Goal: Communication & Community: Answer question/provide support

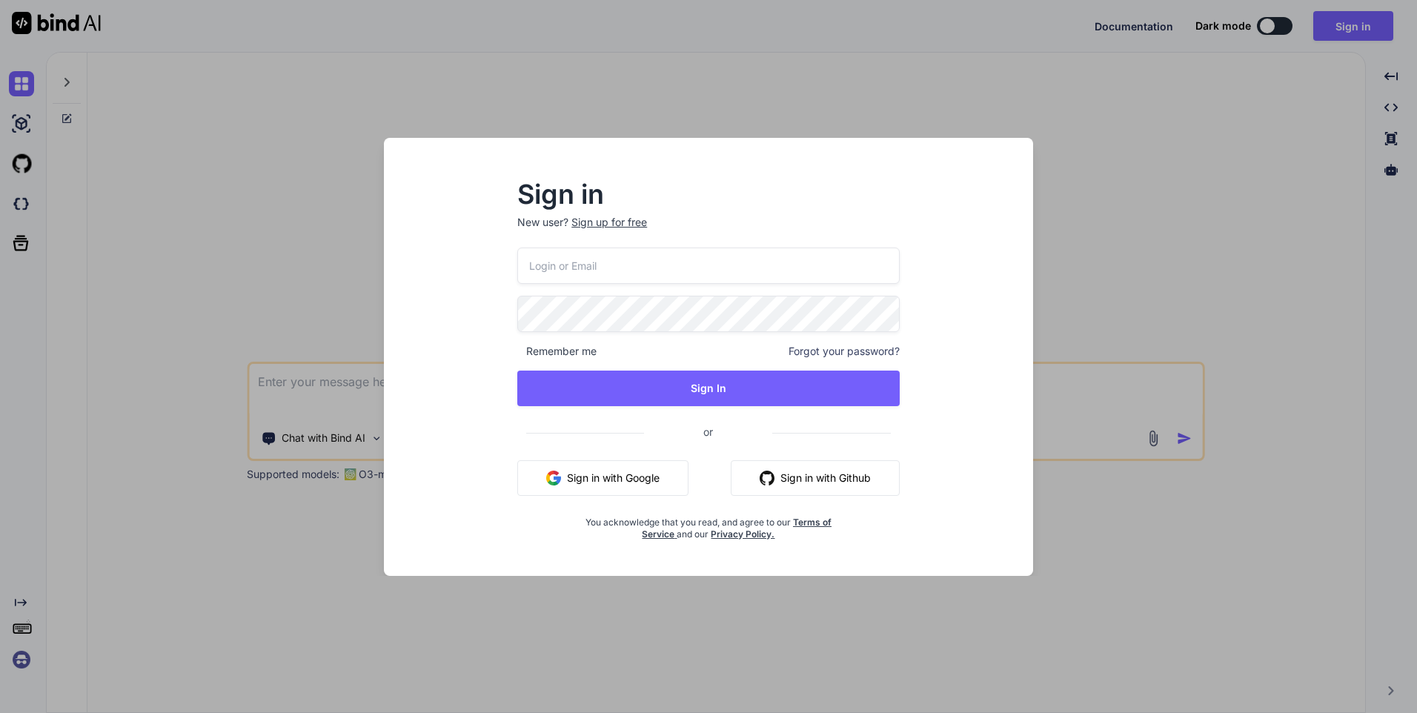
click at [193, 265] on div "Sign in New user? Sign up for free Remember me Forgot your password? Sign In or…" at bounding box center [708, 356] width 1417 height 713
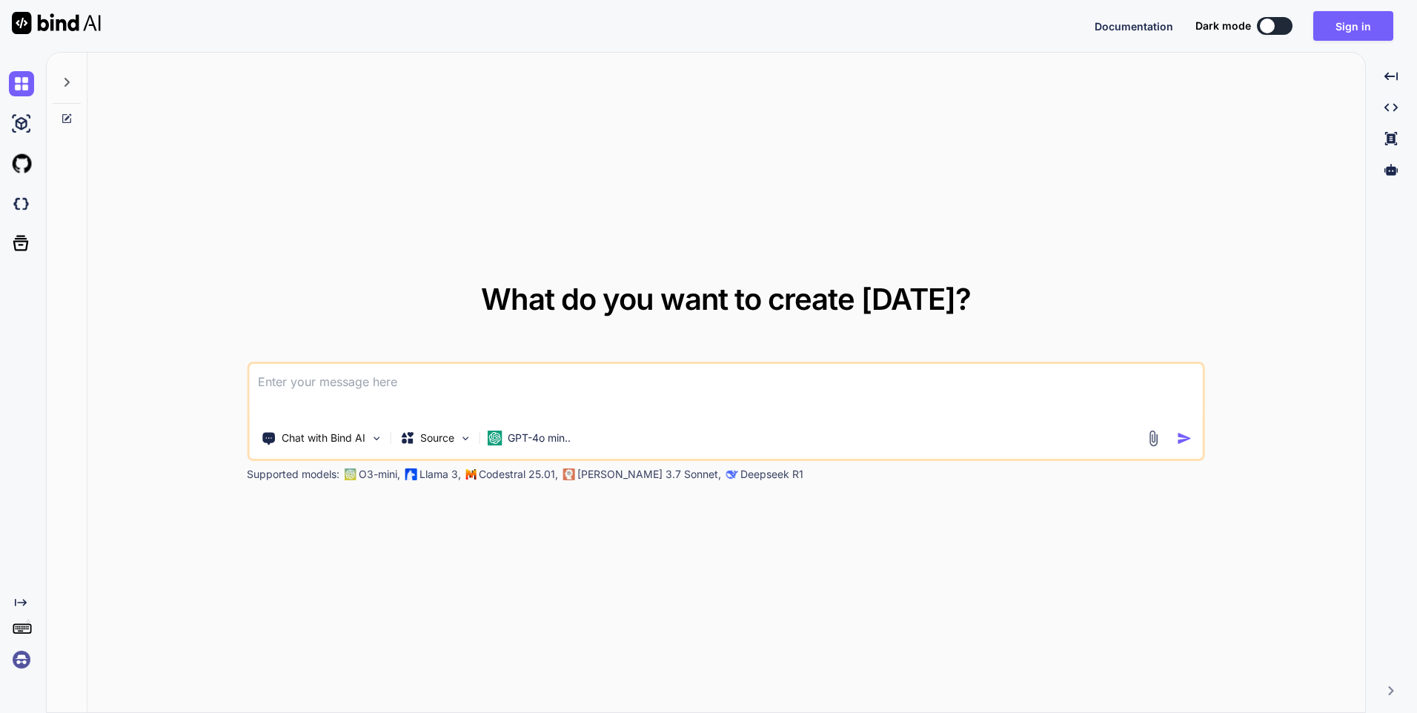
click at [411, 400] on textarea at bounding box center [726, 391] width 954 height 55
paste textarea
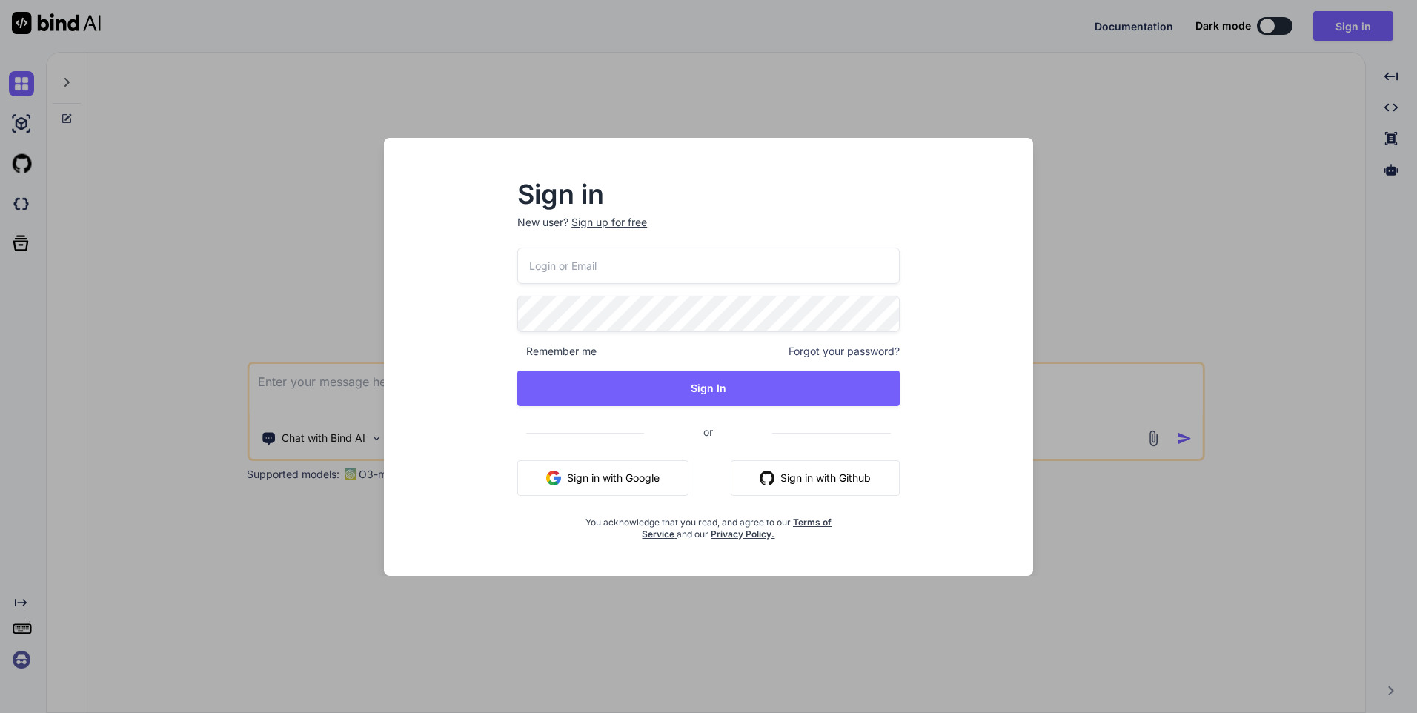
click at [589, 265] on input "email" at bounding box center [708, 266] width 382 height 36
click at [394, 535] on div "Sign in New user? Sign up for free Remember me Forgot your password? Sign In or…" at bounding box center [708, 357] width 649 height 438
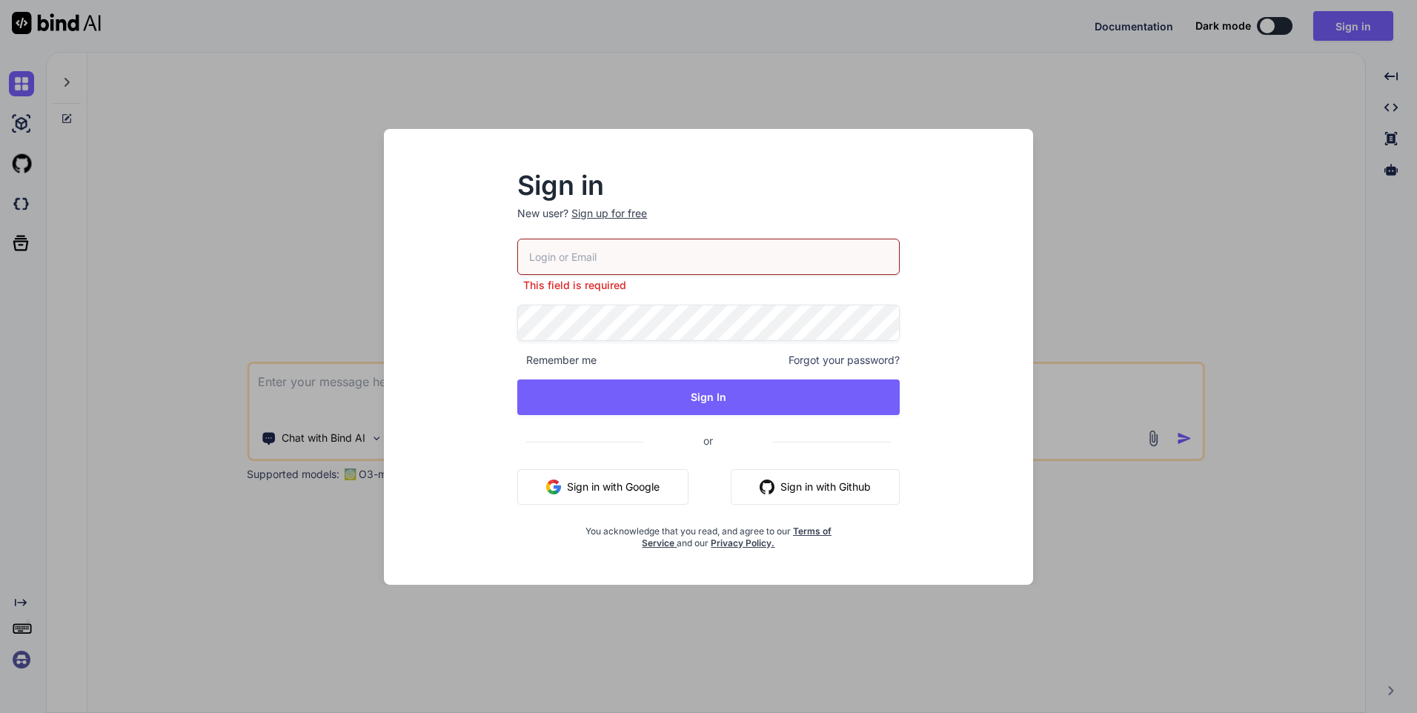
click at [569, 258] on input "email" at bounding box center [708, 257] width 382 height 36
type input "[EMAIL_ADDRESS][DOMAIN_NAME]"
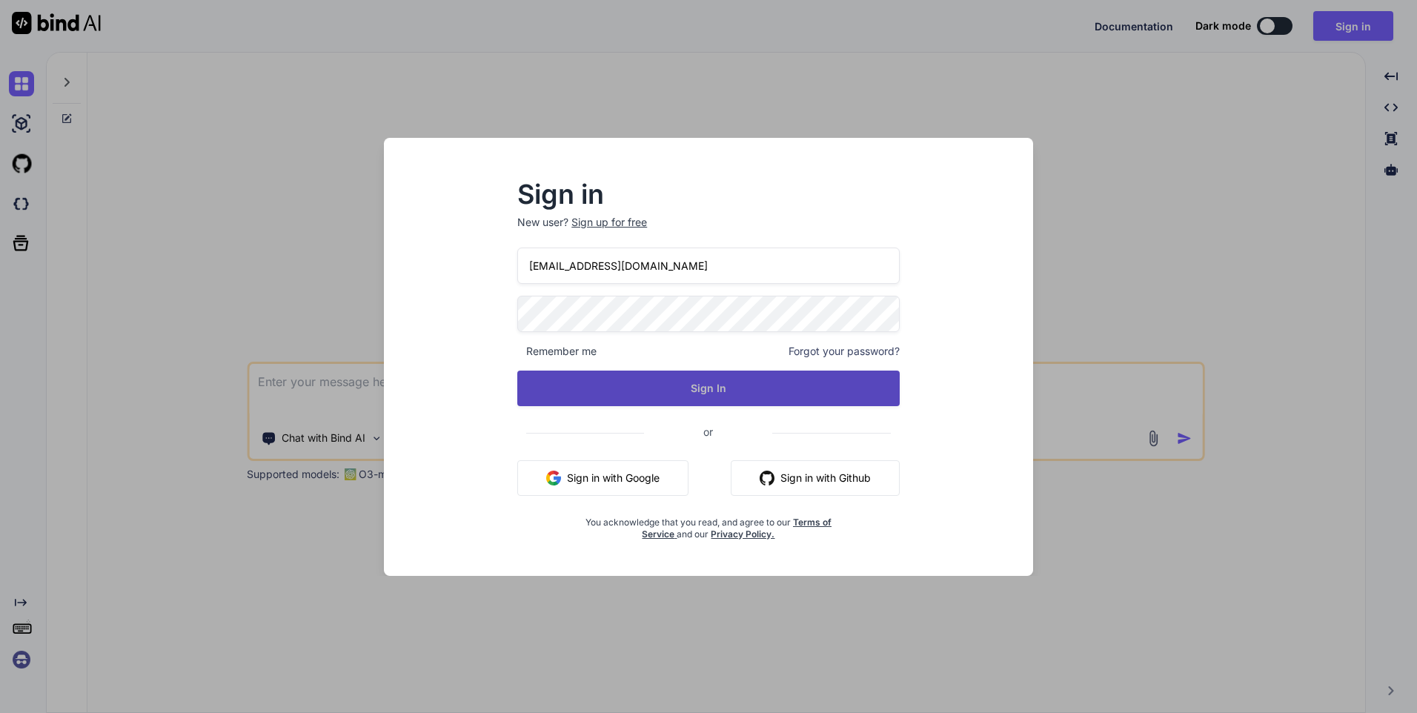
click at [686, 377] on button "Sign In" at bounding box center [708, 389] width 382 height 36
type textarea "x"
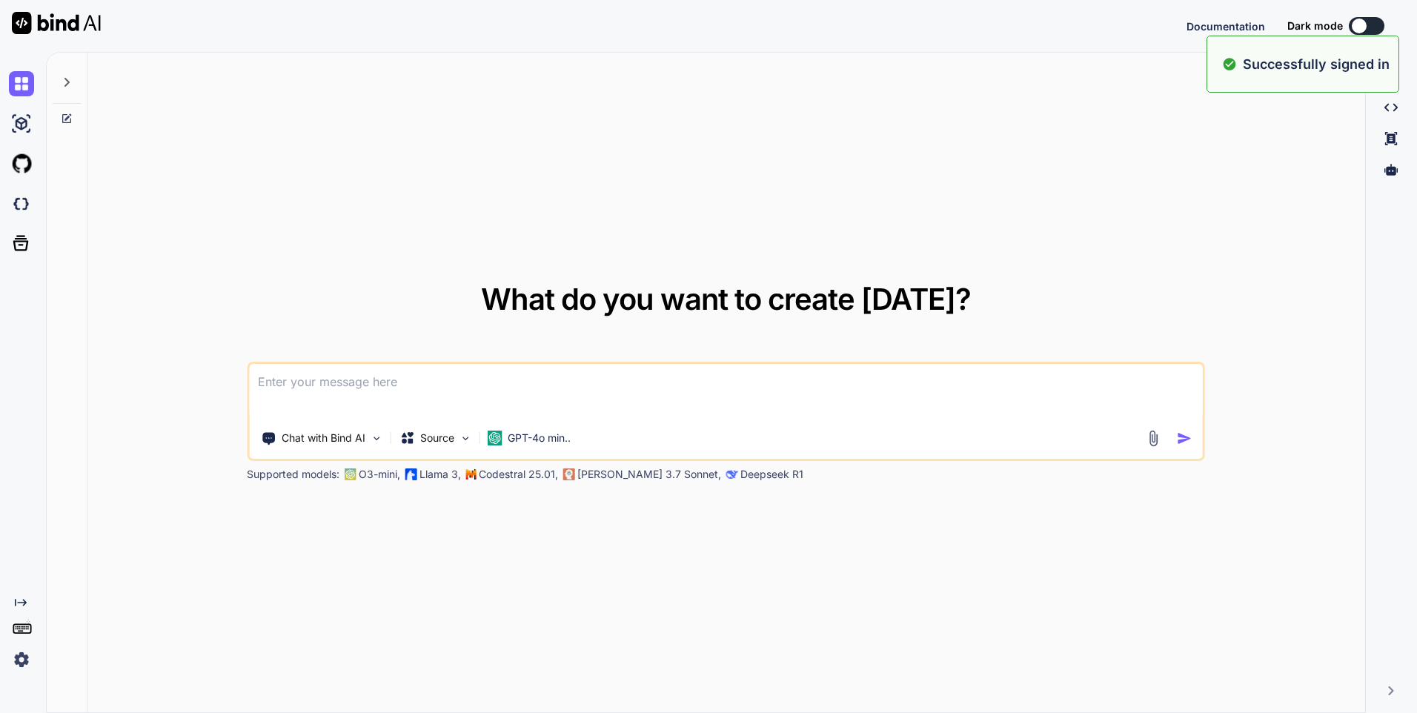
click at [431, 376] on textarea at bounding box center [726, 391] width 954 height 55
paste textarea "He interacts with all team members and have good terms with each team member an…"
type textarea "He interacts with all team members and have good terms with each team member an…"
type textarea "x"
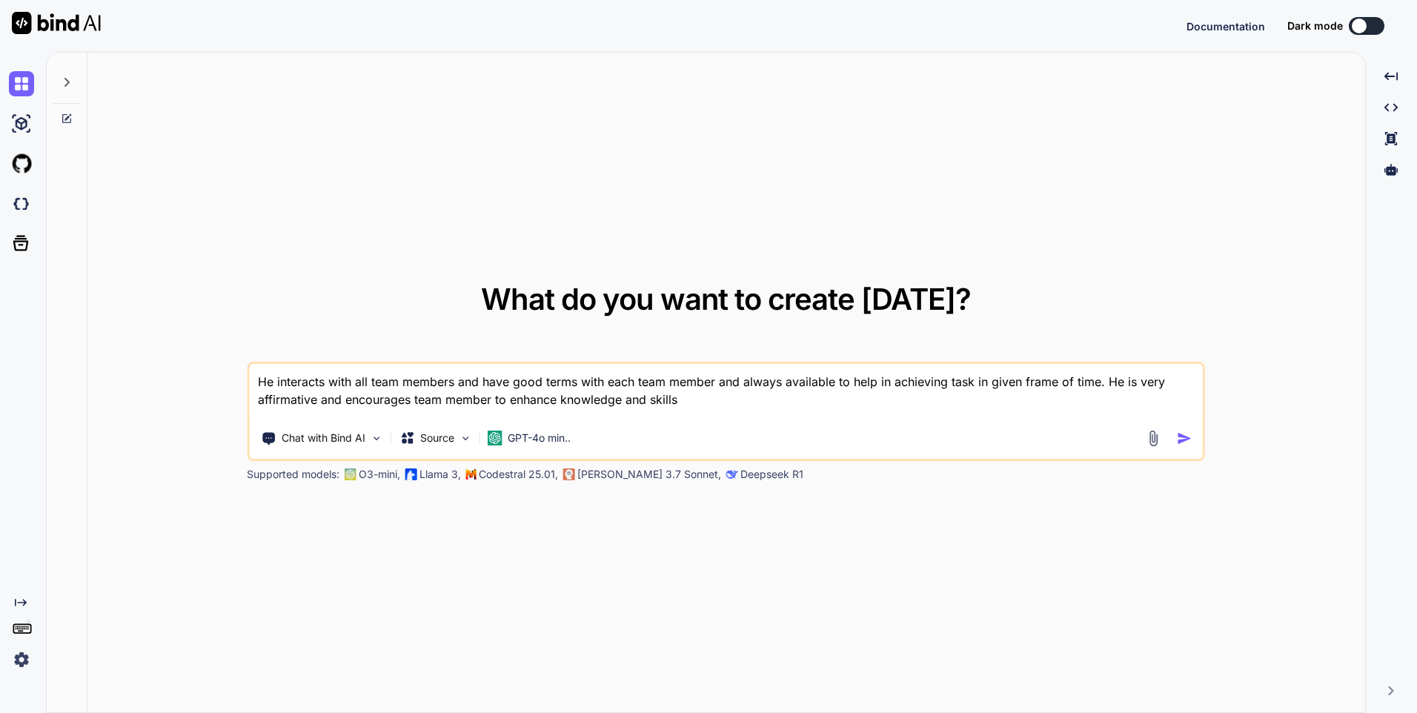
type textarea "He interacts with all team members and have good terms with each team member an…"
type textarea "x"
type textarea "He interacts with all team members and have good terms with each team member an…"
type textarea "x"
type textarea "He interacts with all team members and have good terms with each team member an…"
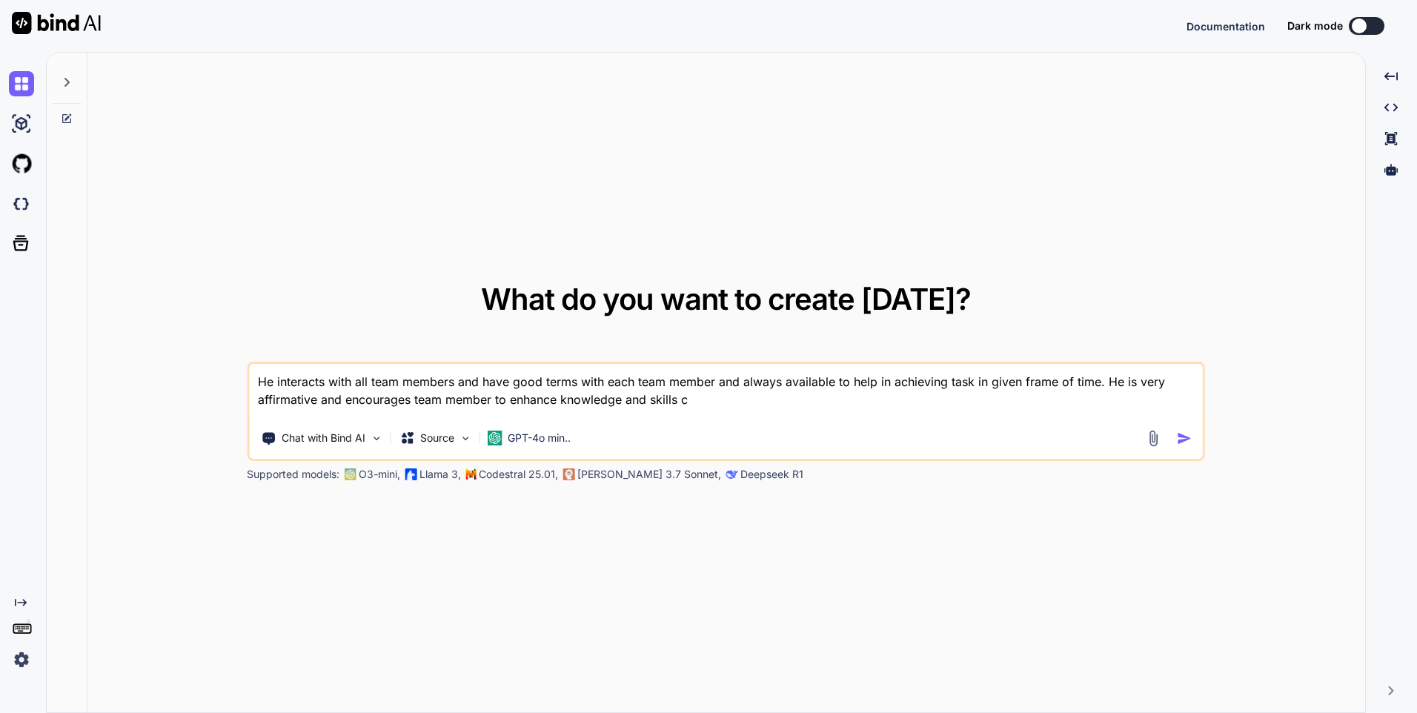
type textarea "x"
type textarea "He interacts with all team members and have good terms with each team member an…"
type textarea "x"
type textarea "He interacts with all team members and have good terms with each team member an…"
type textarea "x"
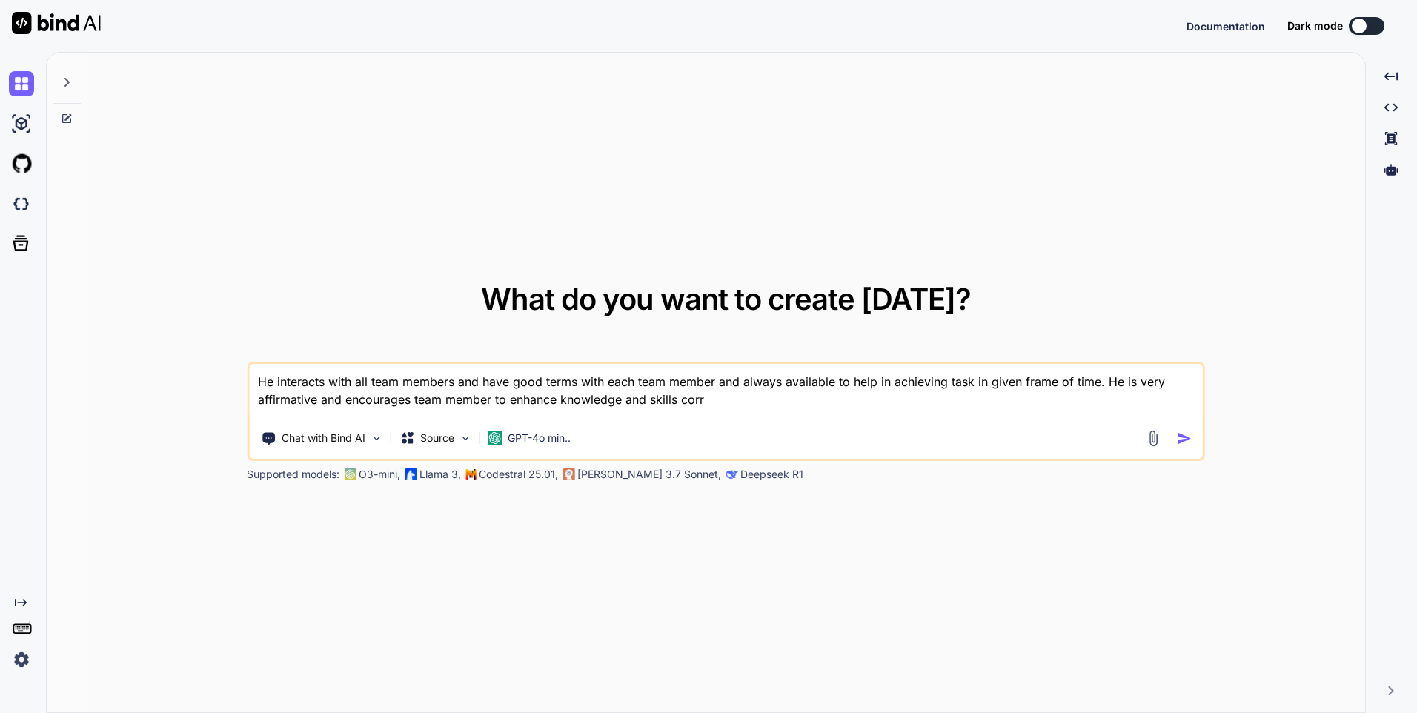
type textarea "He interacts with all team members and have good terms with each team member an…"
type textarea "x"
type textarea "He interacts with all team members and have good terms with each team member an…"
type textarea "x"
type textarea "He interacts with all team members and have good terms with each team member an…"
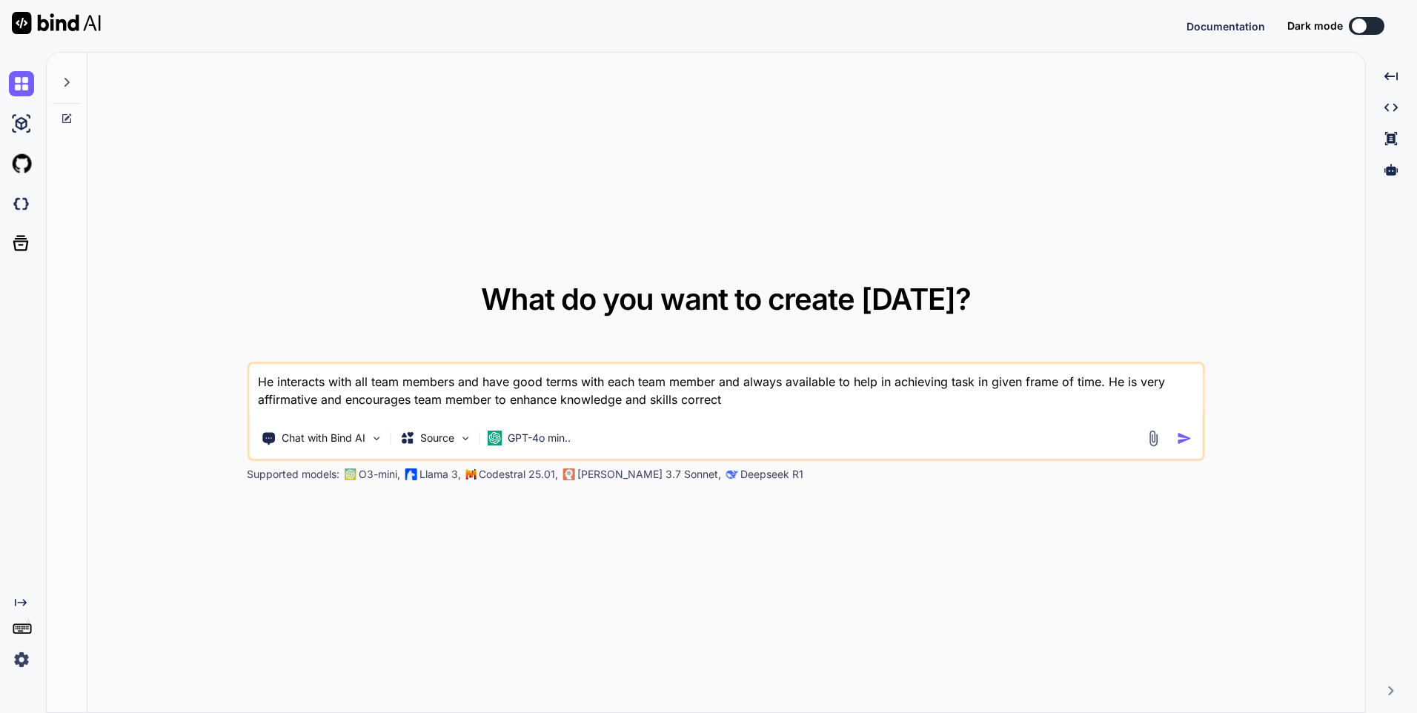
type textarea "x"
type textarea "He interacts with all team members and have good terms with each team member an…"
type textarea "x"
type textarea "He interacts with all team members and have good terms with each team member an…"
type textarea "x"
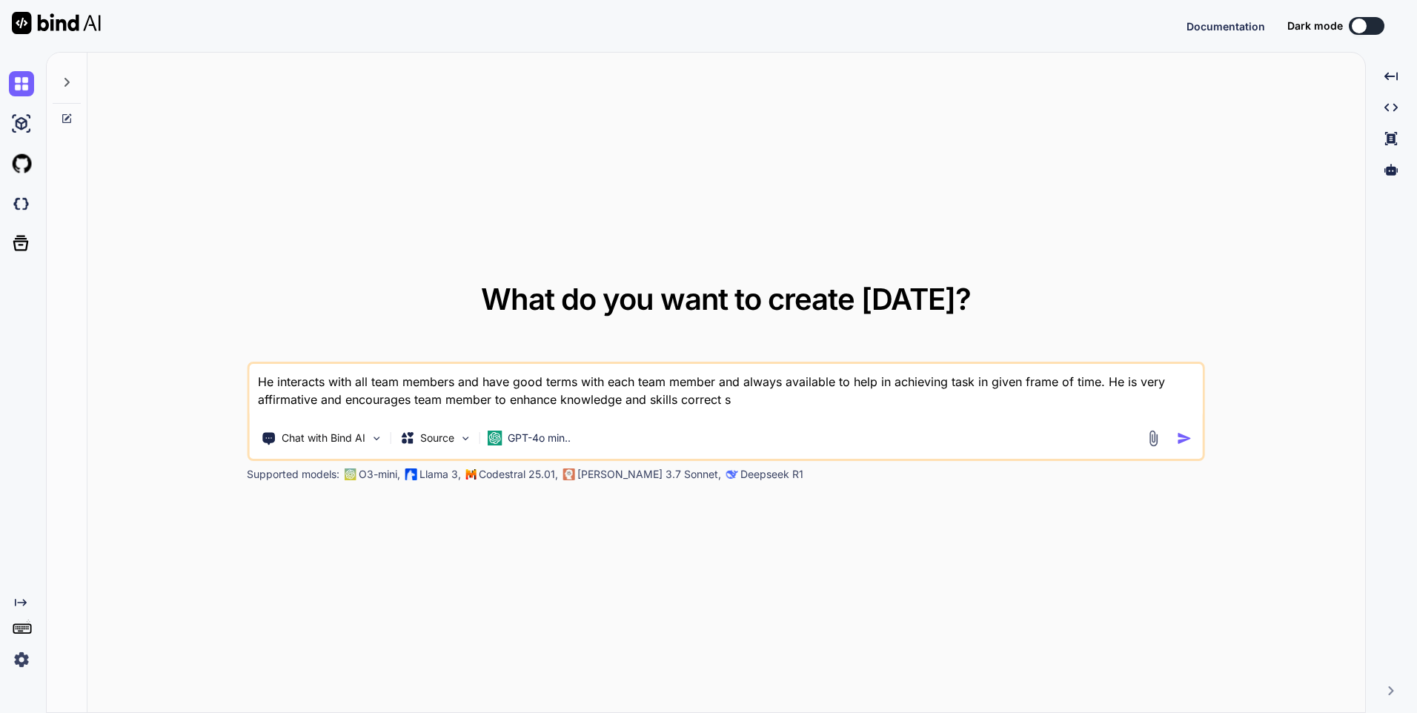
type textarea "He interacts with all team members and have good terms with each team member an…"
type textarea "x"
type textarea "He interacts with all team members and have good terms with each team member an…"
type textarea "x"
type textarea "He interacts with all team members and have good terms with each team member an…"
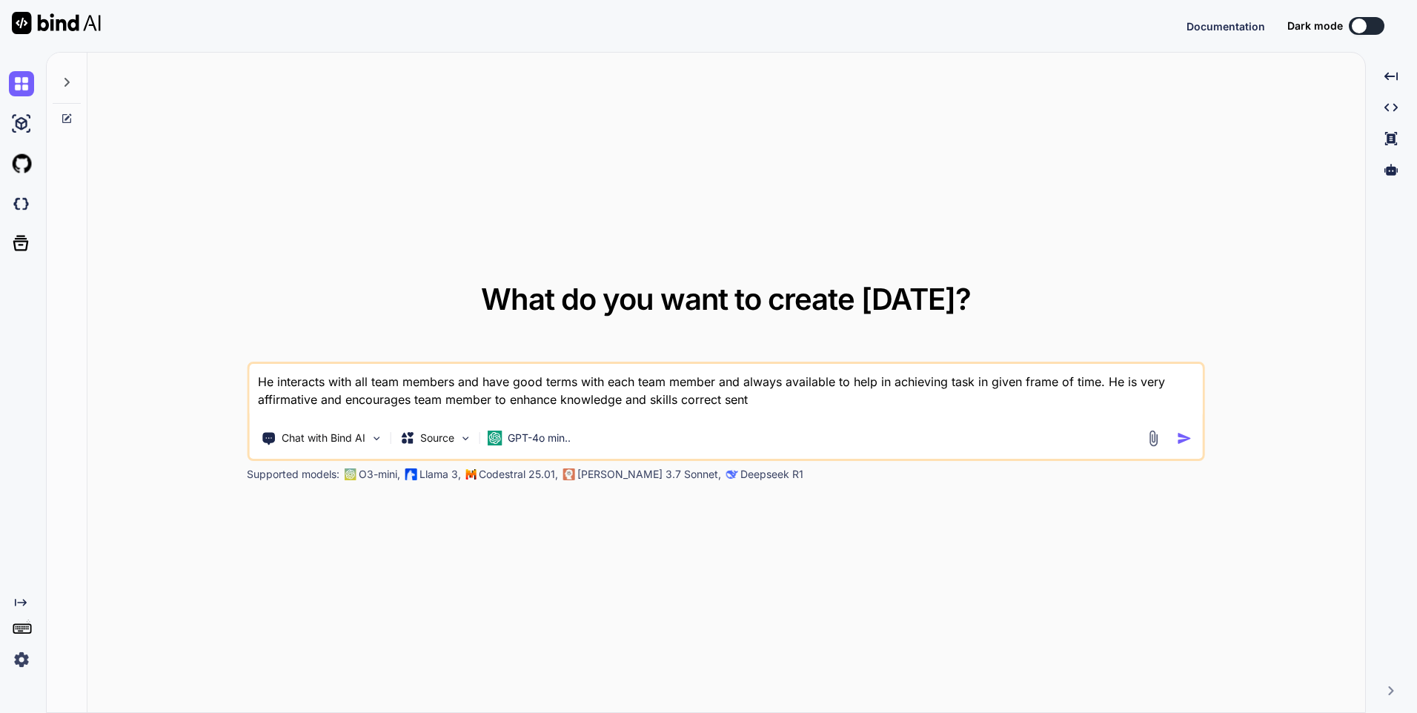
type textarea "x"
type textarea "He interacts with all team members and have good terms with each team member an…"
type textarea "x"
type textarea "He interacts with all team members and have good terms with each team member an…"
type textarea "x"
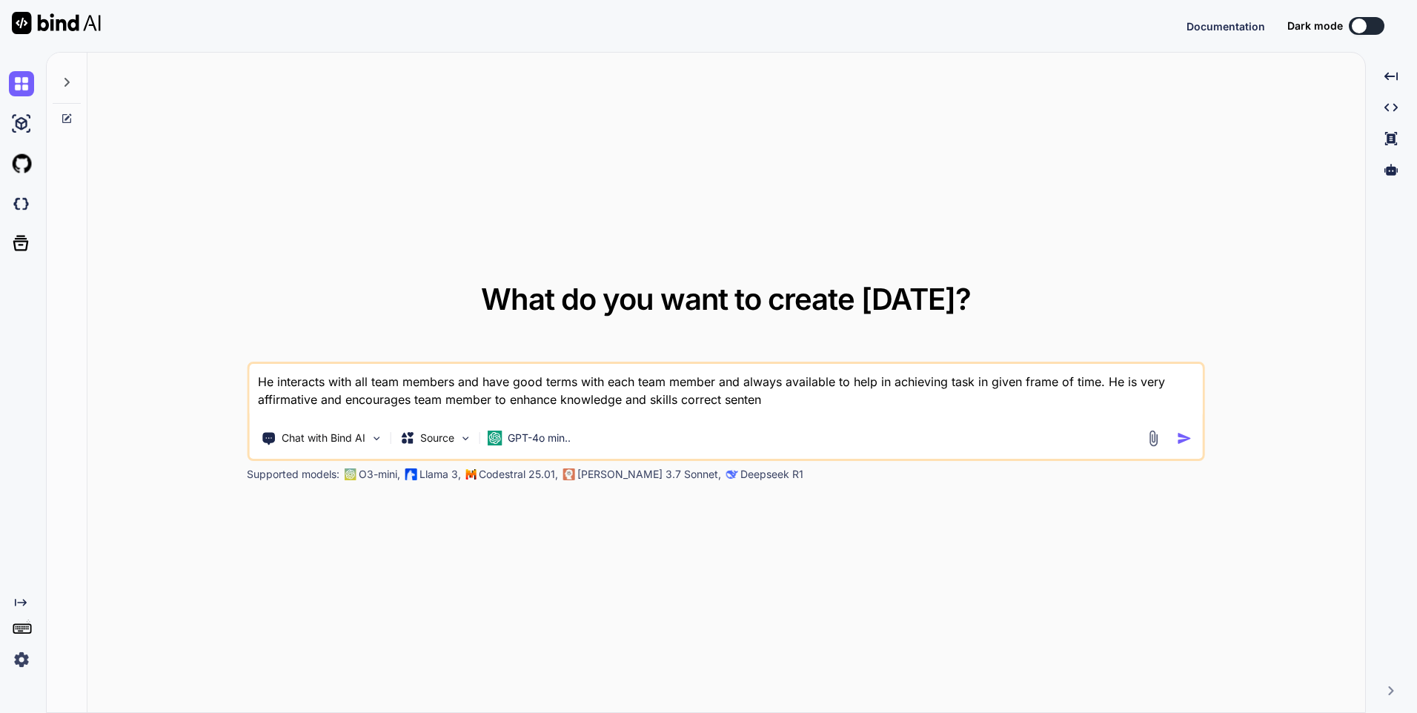
type textarea "He interacts with all team members and have good terms with each team member an…"
type textarea "x"
type textarea "He interacts with all team members and have good terms with each team member an…"
type textarea "x"
type textarea "He interacts with all team members and have good terms with each team member an…"
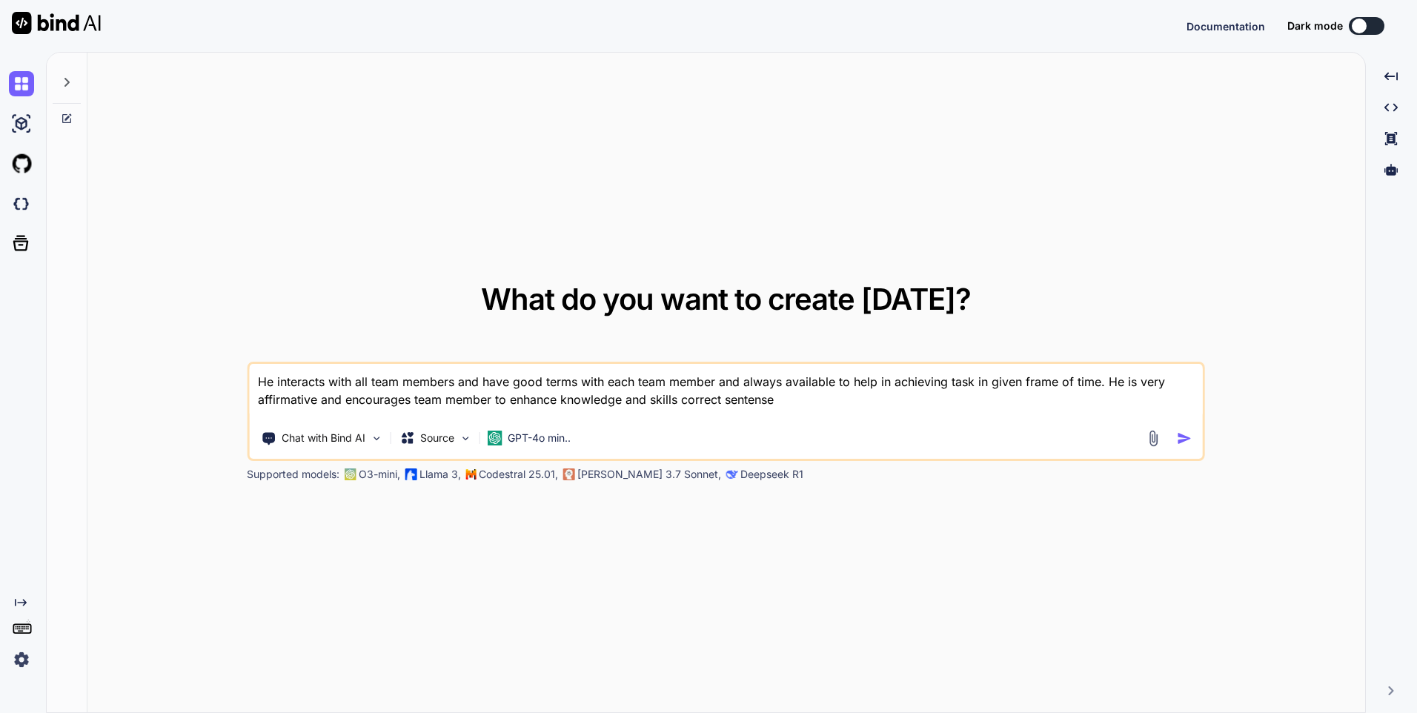
type textarea "x"
type textarea "He interacts with all team members and have good terms with each team member an…"
click at [1187, 437] on img "button" at bounding box center [1185, 439] width 16 height 16
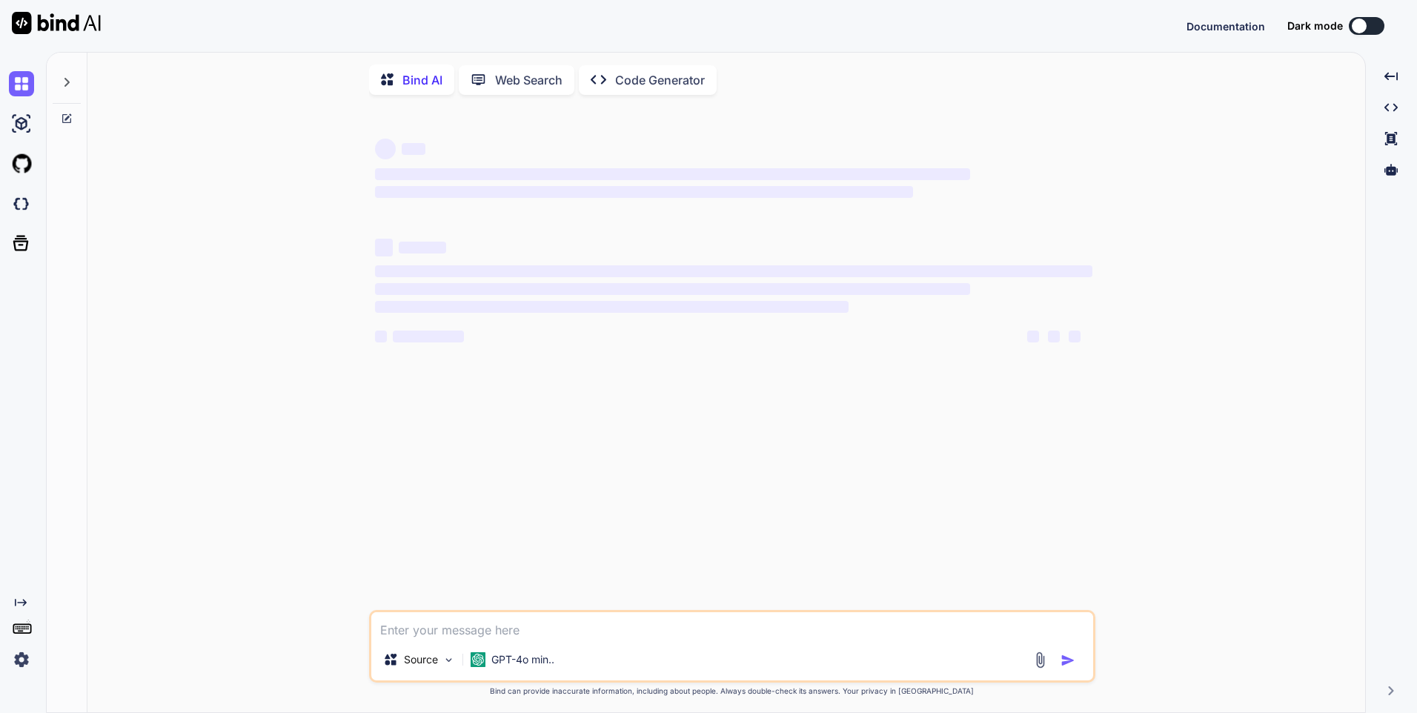
type textarea "x"
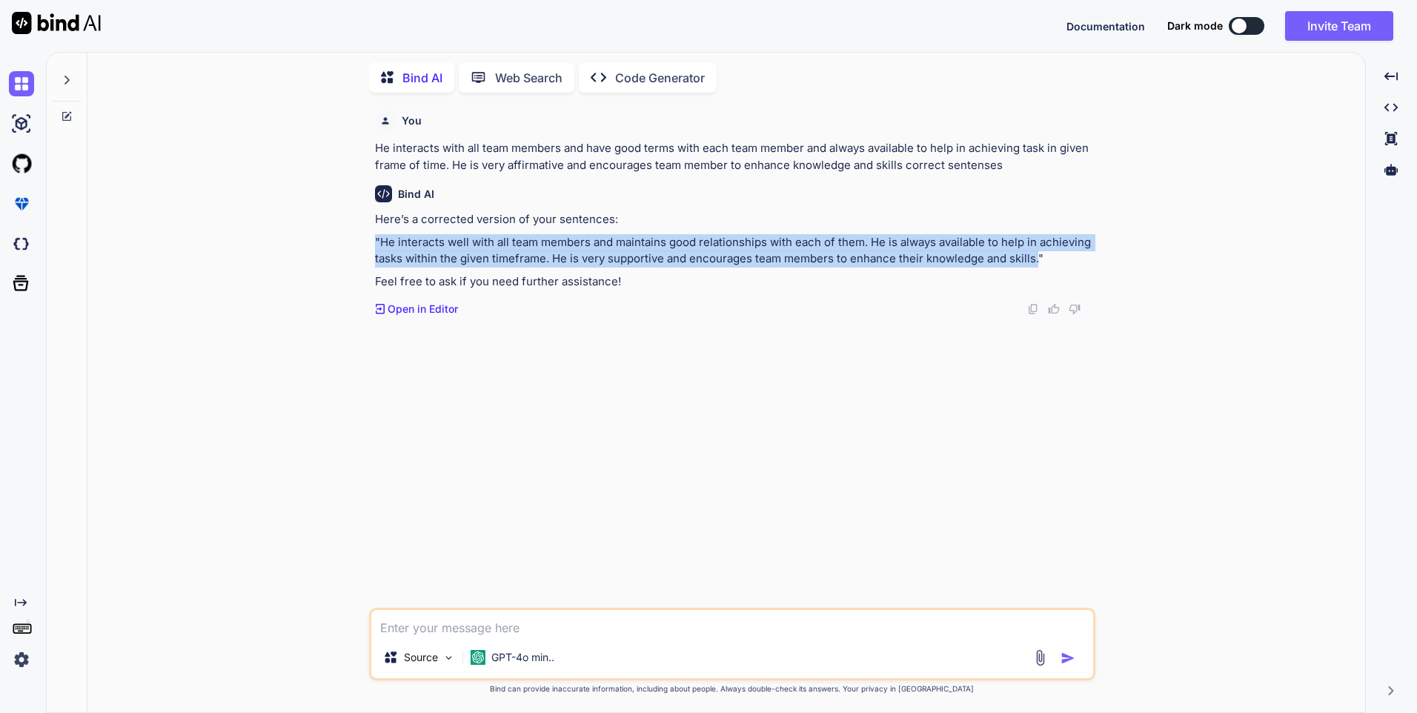
drag, startPoint x: 1038, startPoint y: 259, endPoint x: 375, endPoint y: 243, distance: 662.9
click at [375, 243] on p ""He interacts well with all team members and maintains good relationships with …" at bounding box center [734, 250] width 718 height 33
copy p ""He interacts well with all team members and maintains good relationships with …"
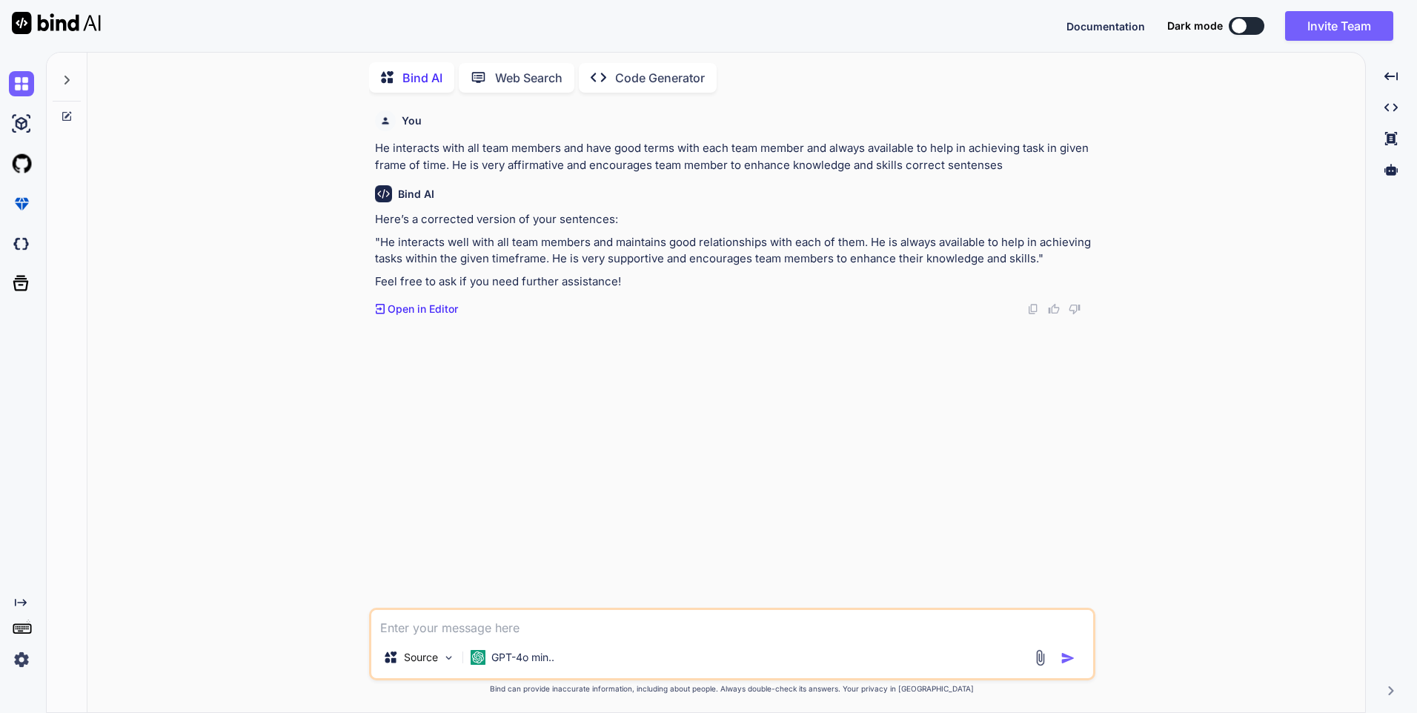
click at [452, 625] on textarea at bounding box center [732, 623] width 722 height 27
paste textarea "As of now, I didn't actually come across any of his weakness but in future if a…"
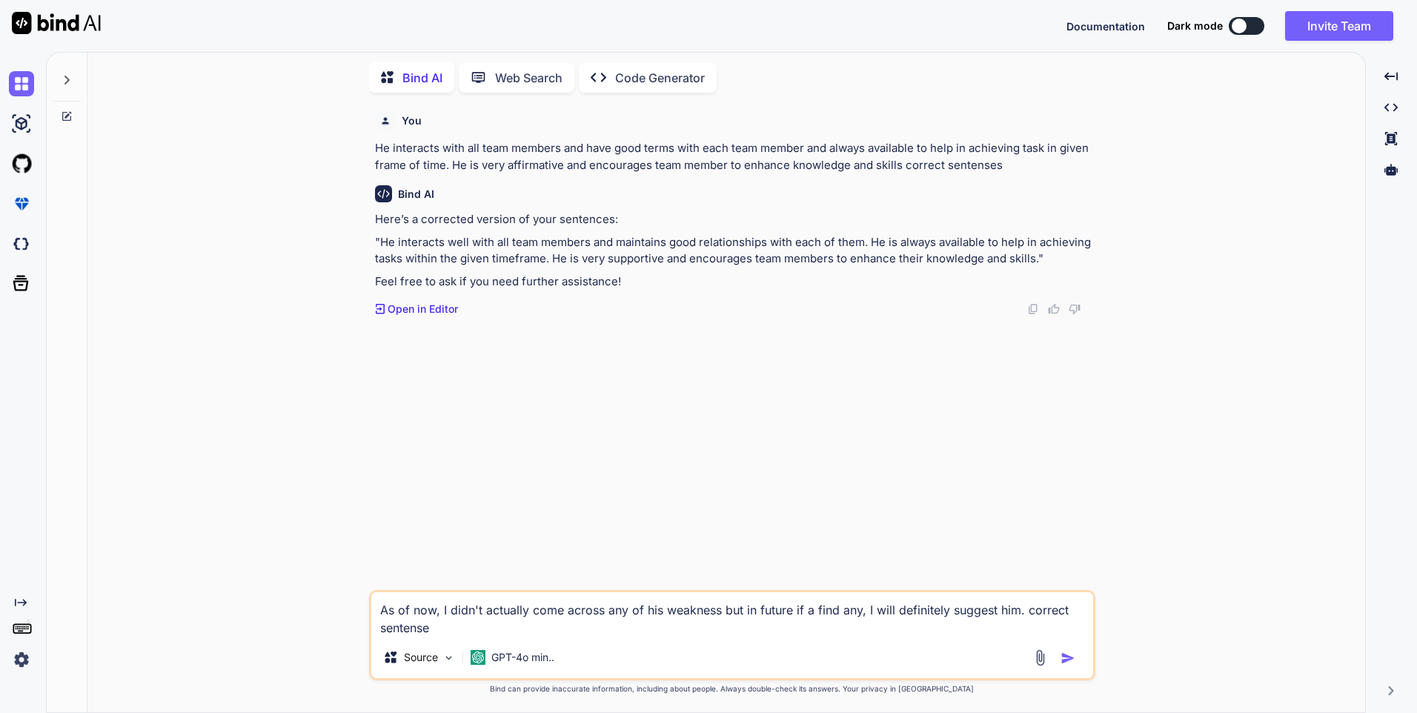
type textarea "As of now, I didn't actually come across any of his weakness but in future if a…"
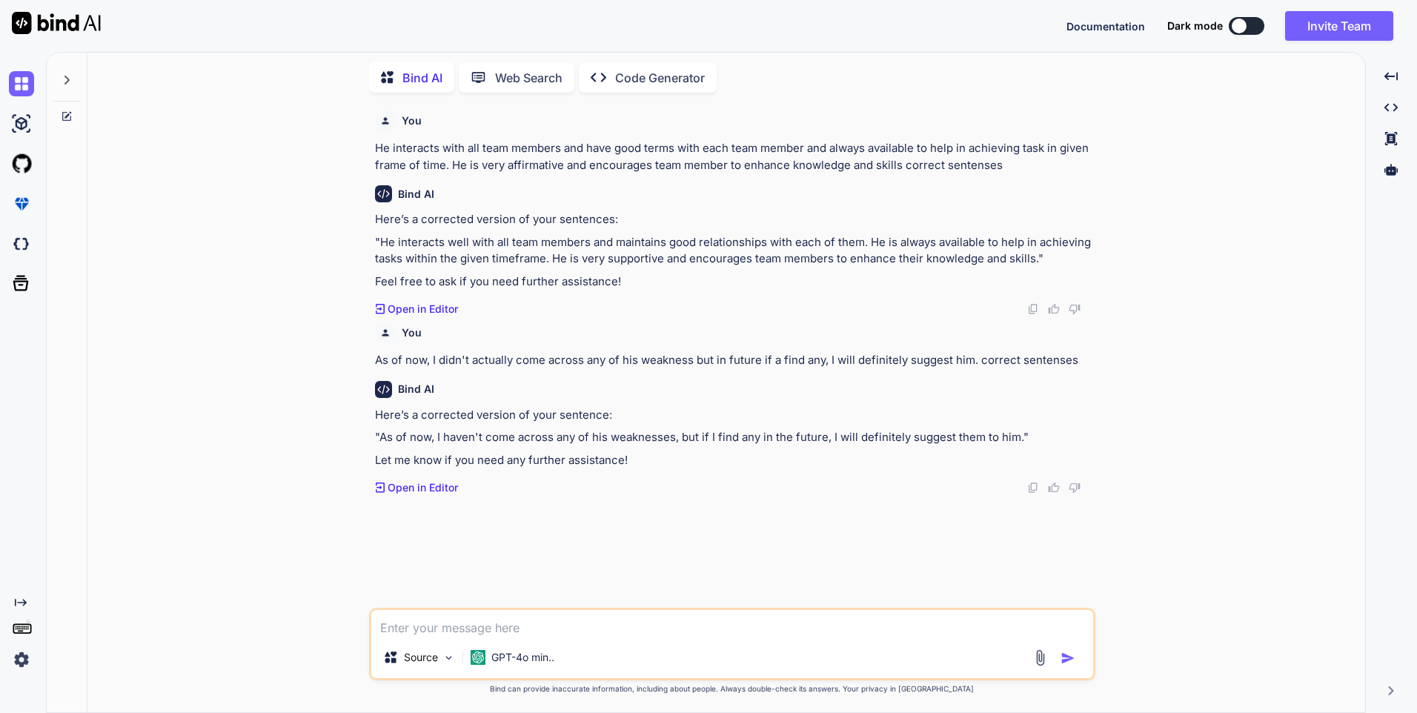
paste textarea "I have found no such weakness for now because he is good at his work and tries …"
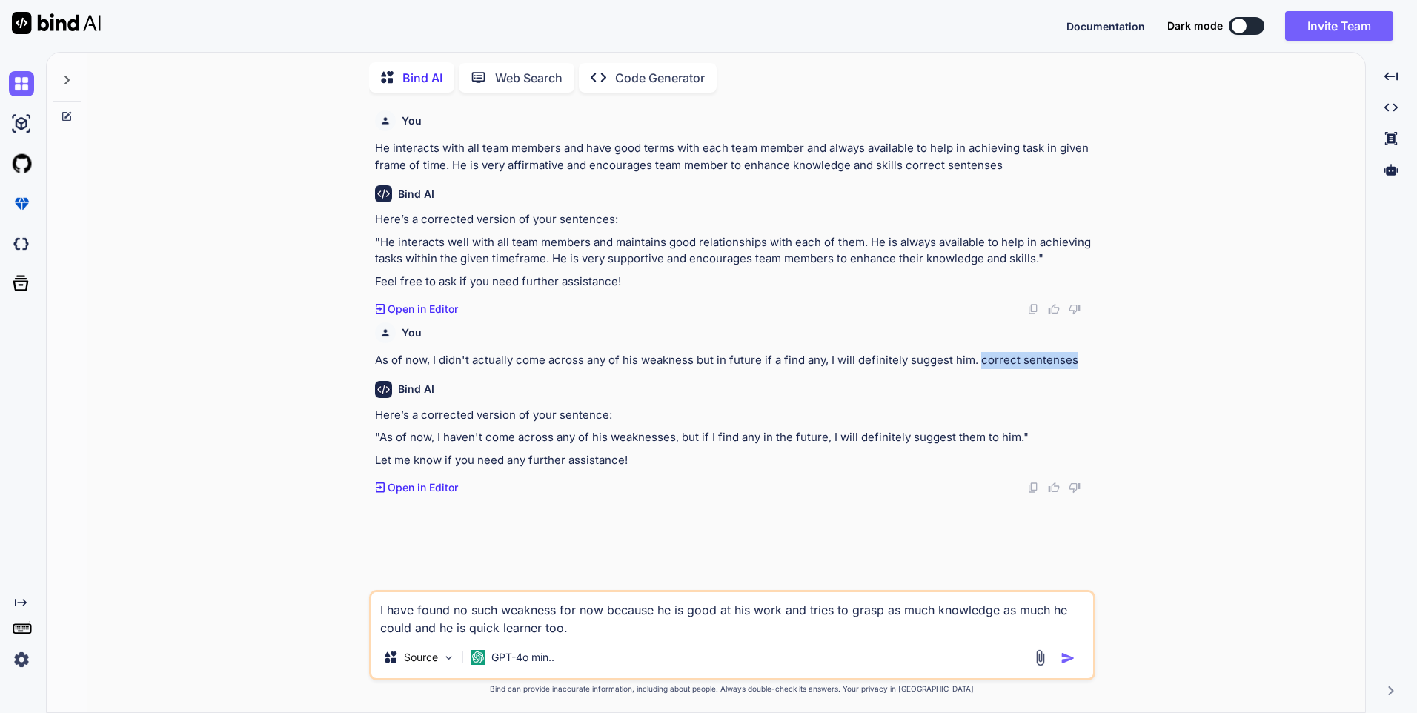
drag, startPoint x: 981, startPoint y: 358, endPoint x: 1090, endPoint y: 357, distance: 109.7
click at [1090, 357] on p "As of now, I didn't actually come across any of his weakness but in future if a…" at bounding box center [734, 360] width 718 height 17
copy p "correct sentenses"
click at [597, 636] on textarea "I have found no such weakness for now because he is good at his work and tries …" at bounding box center [732, 614] width 722 height 44
paste textarea "correct sentenses"
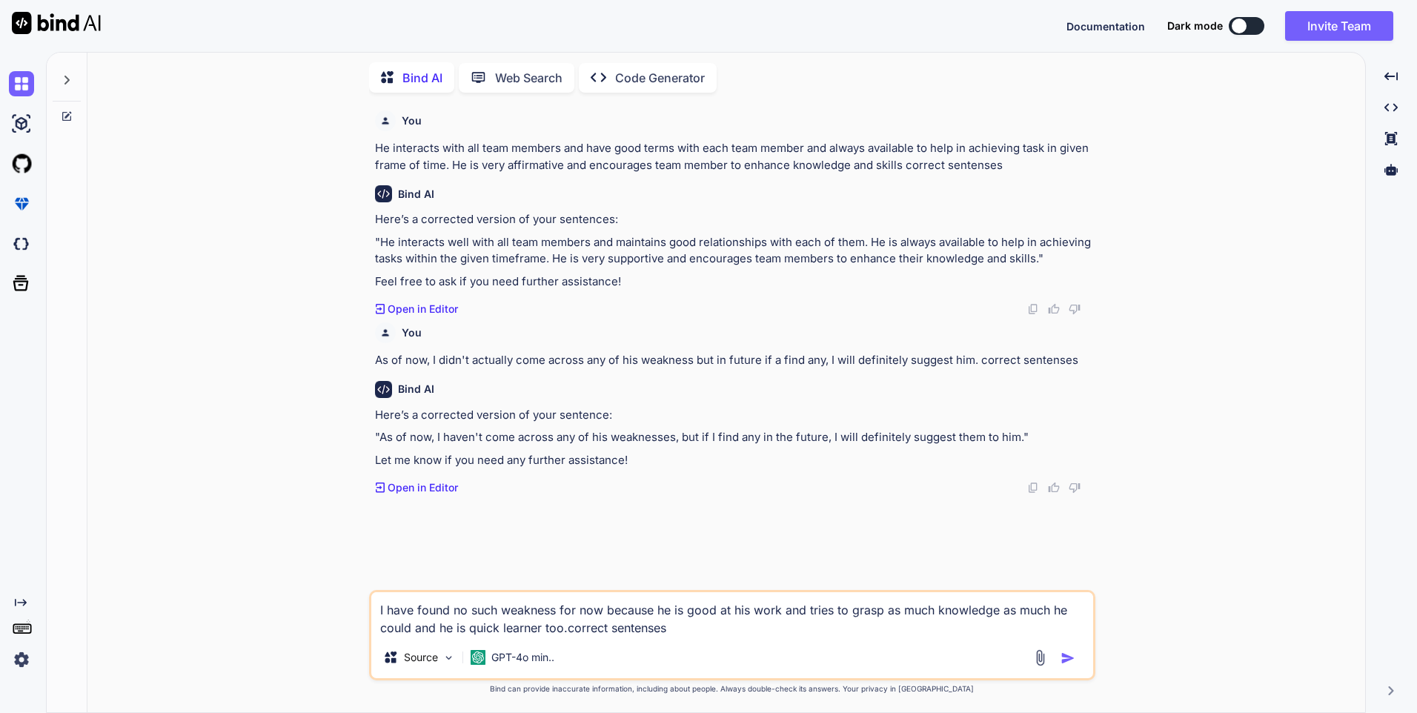
type textarea "I have found no such weakness for now because he is good at his work and tries …"
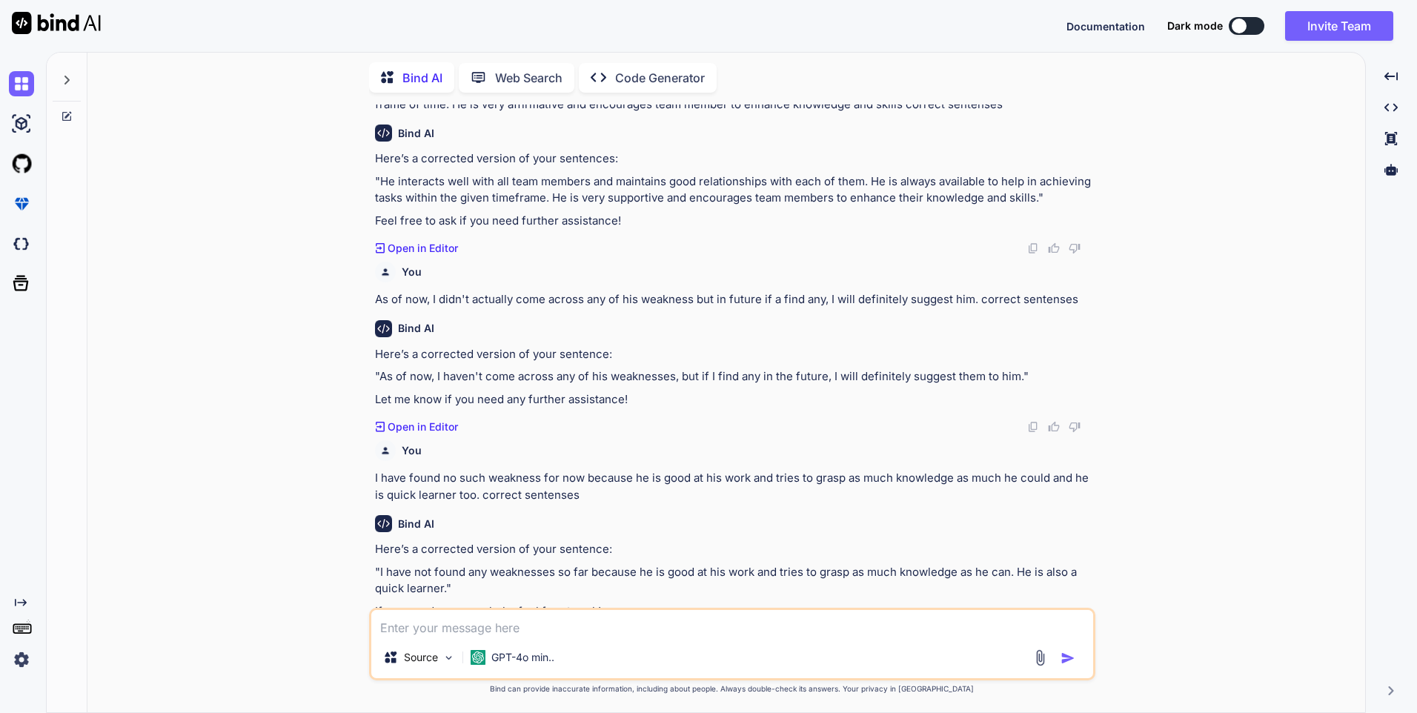
scroll to position [99, 0]
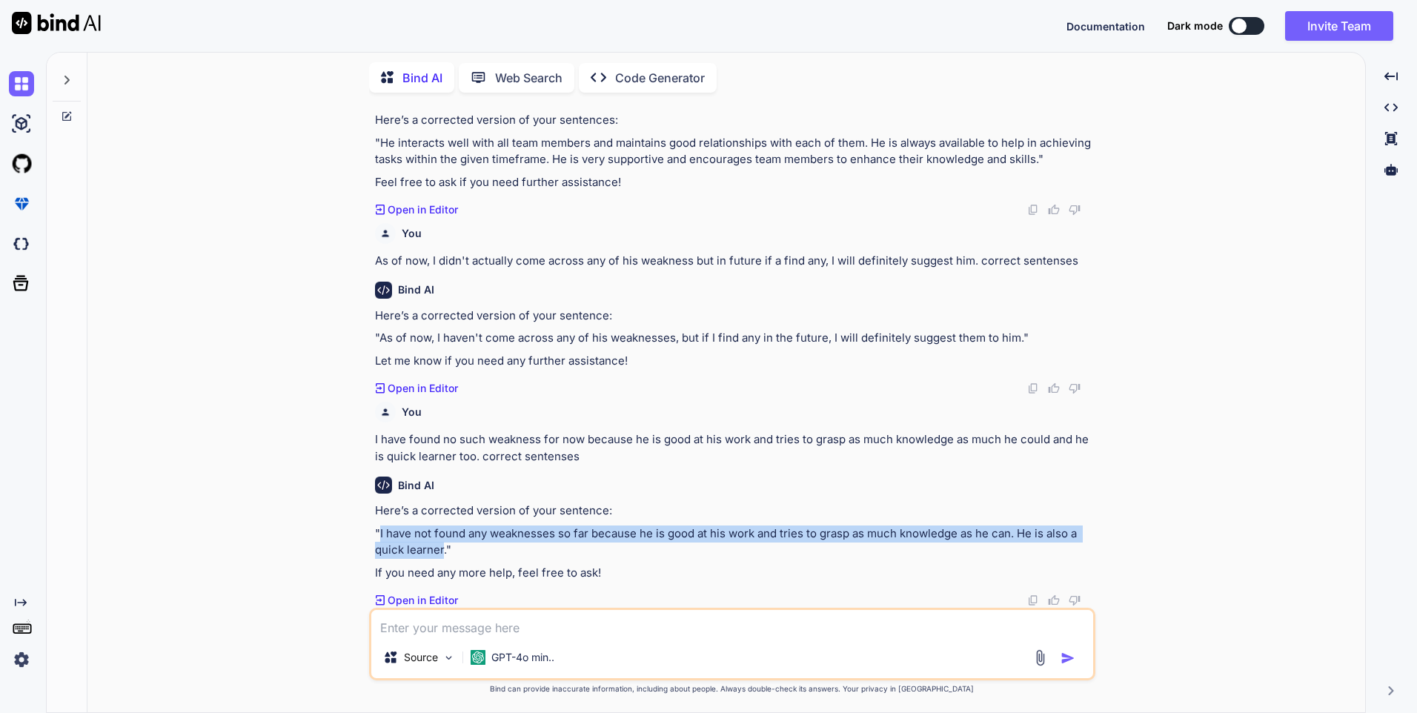
drag, startPoint x: 443, startPoint y: 548, endPoint x: 380, endPoint y: 534, distance: 64.4
click at [380, 534] on p ""I have not found any weaknesses so far because he is good at his work and trie…" at bounding box center [734, 542] width 718 height 33
copy p "I have not found any weaknesses so far because he is good at his work and tries…"
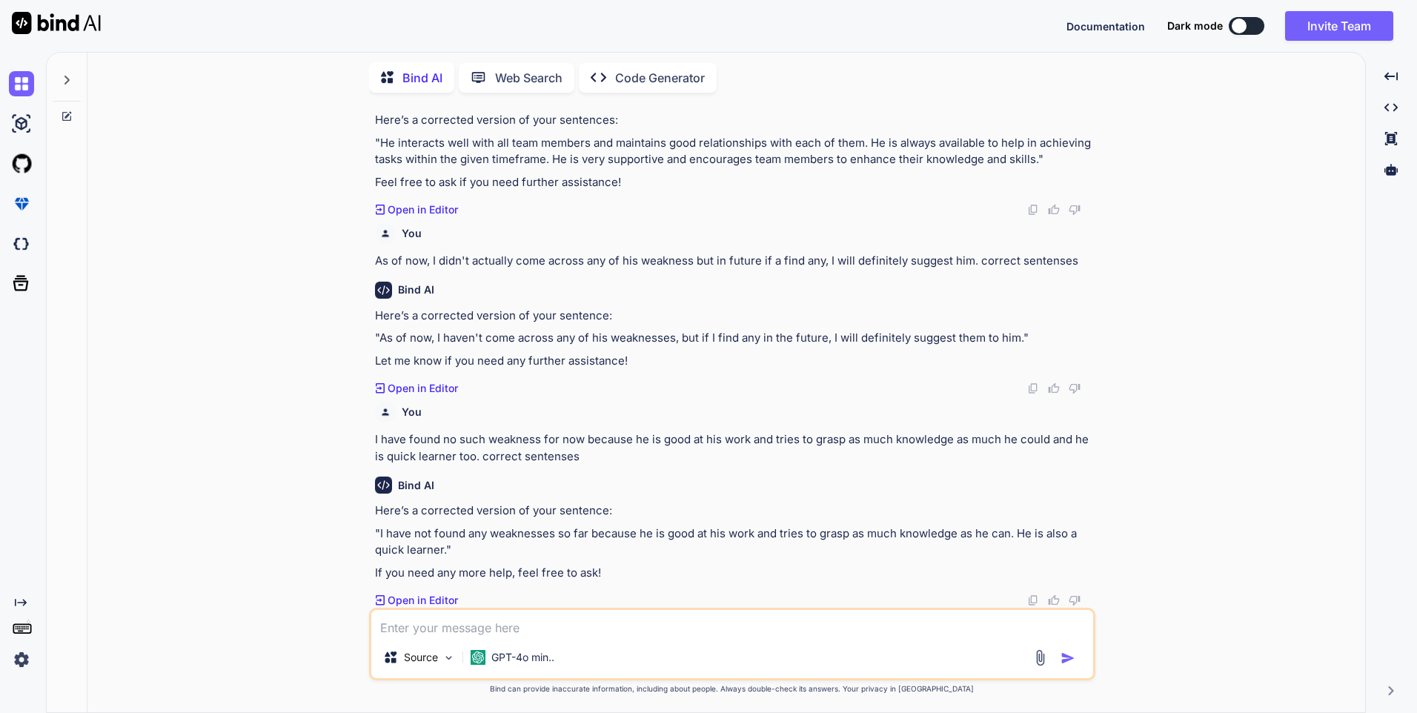
click at [399, 624] on textarea at bounding box center [732, 623] width 722 height 27
paste textarea "He is very supportive and has excellent communication skills make him a valuabl…"
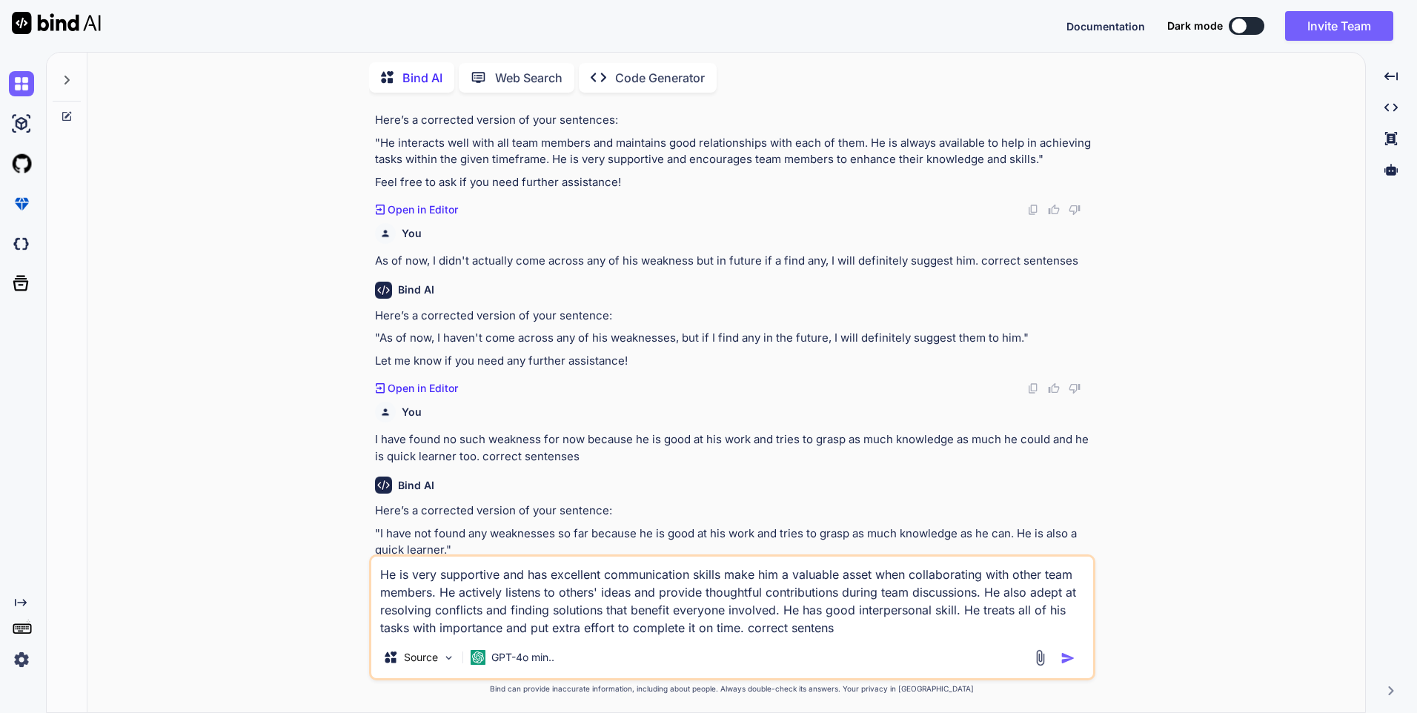
type textarea "He is very supportive and has excellent communication skills make him a valuabl…"
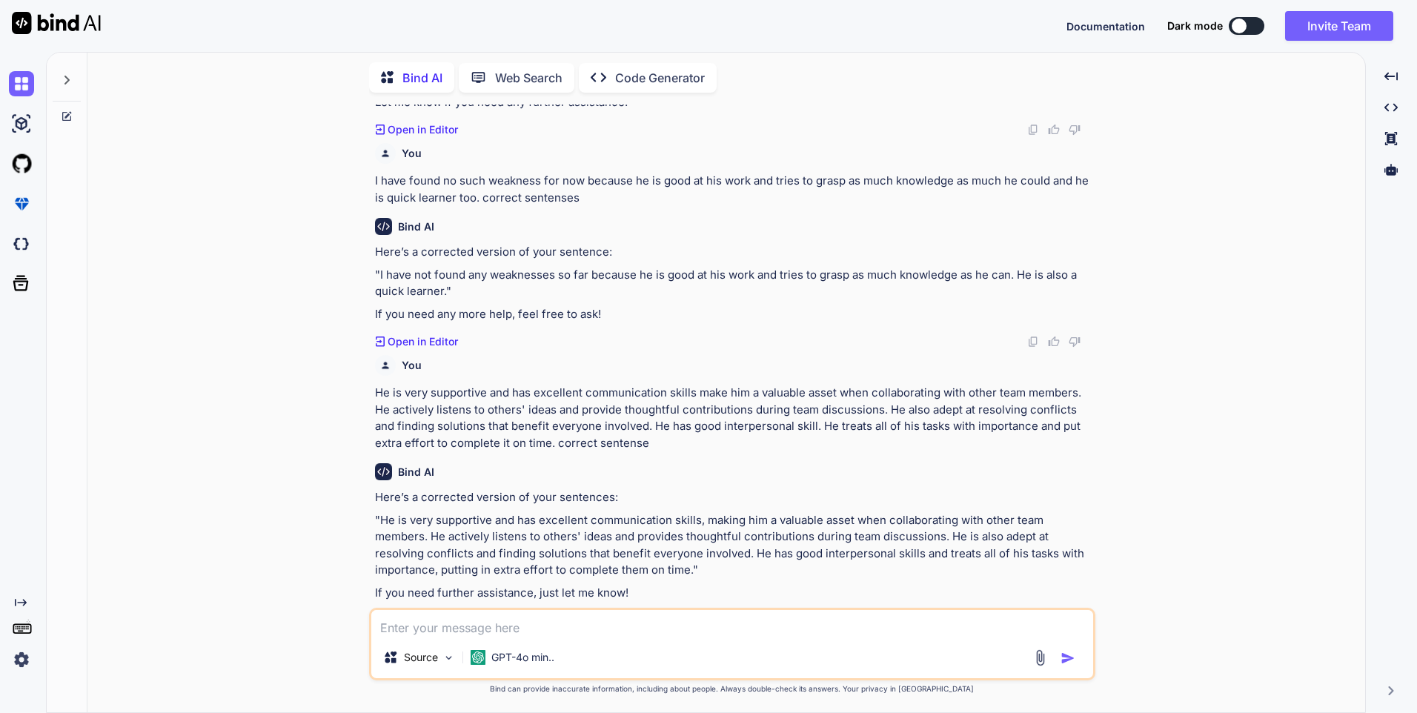
scroll to position [378, 0]
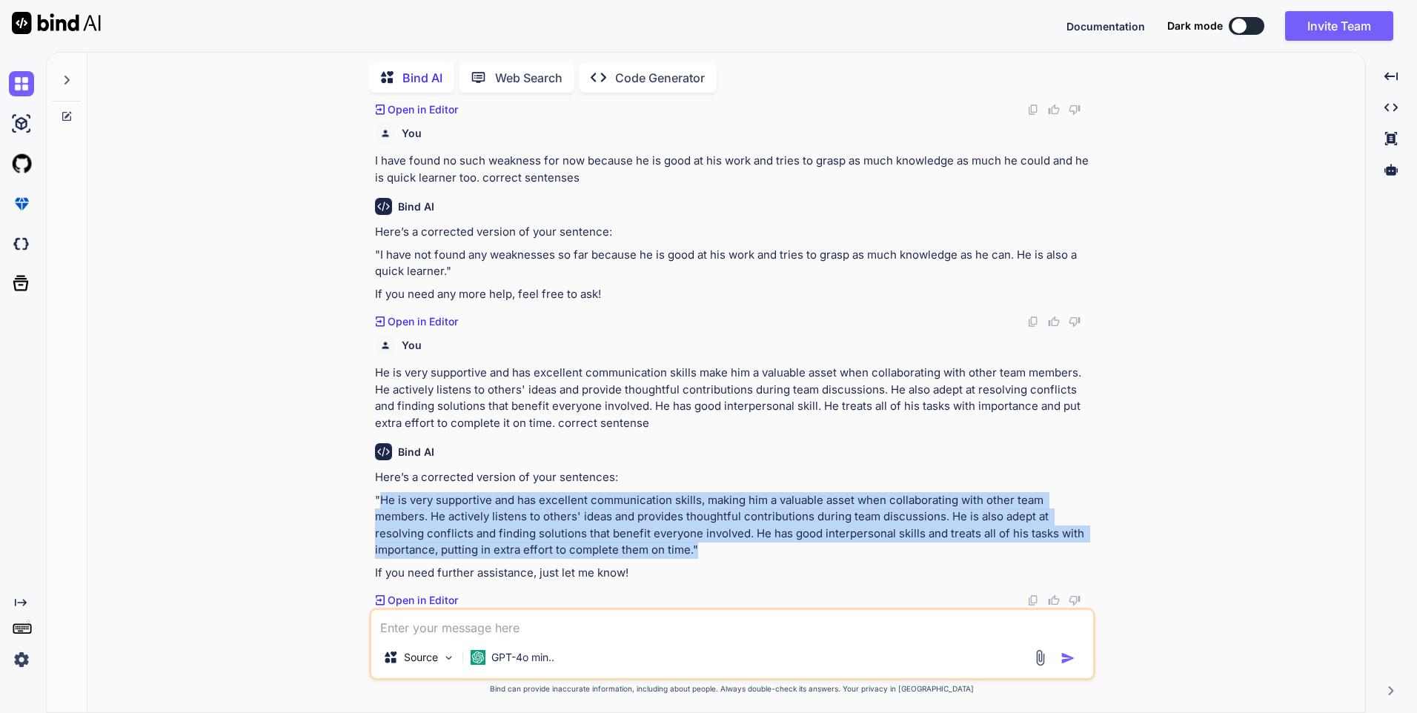
drag, startPoint x: 705, startPoint y: 547, endPoint x: 382, endPoint y: 503, distance: 326.1
click at [382, 503] on p ""He is very supportive and has excellent communication skills, making him a val…" at bounding box center [734, 525] width 718 height 67
copy p "He is very supportive and has excellent communication skills, making him a valu…"
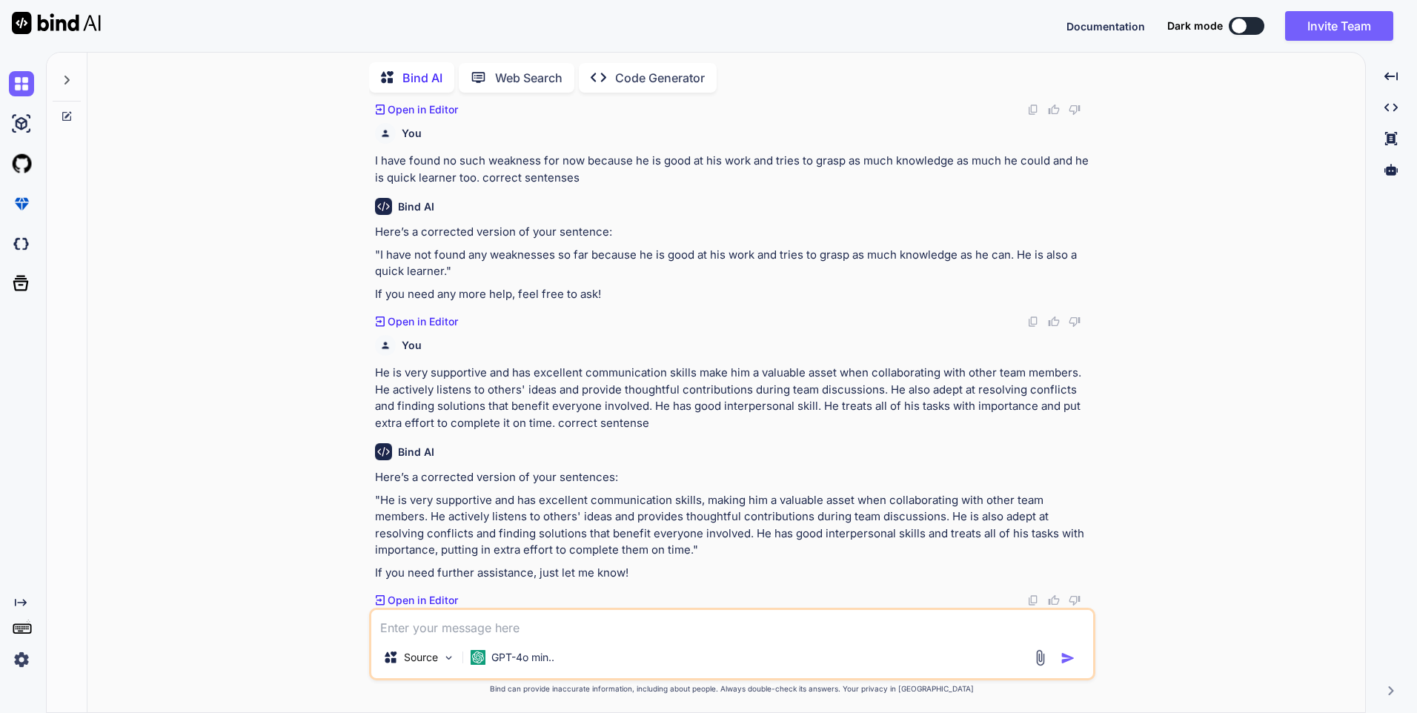
click at [509, 618] on textarea at bounding box center [732, 623] width 722 height 27
paste textarea "He is very Cooperative within team in terms of every situation and keep maintai…"
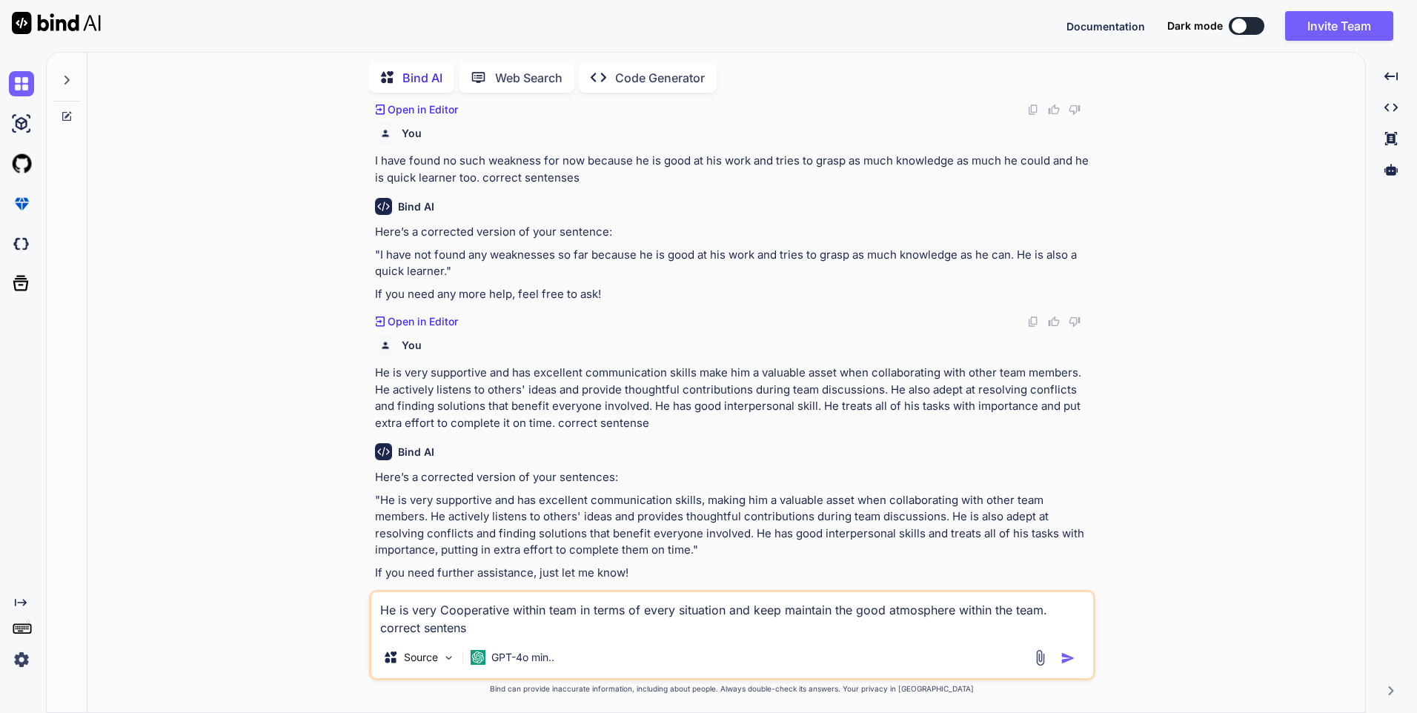
type textarea "He is very Cooperative within team in terms of every situation and keep maintai…"
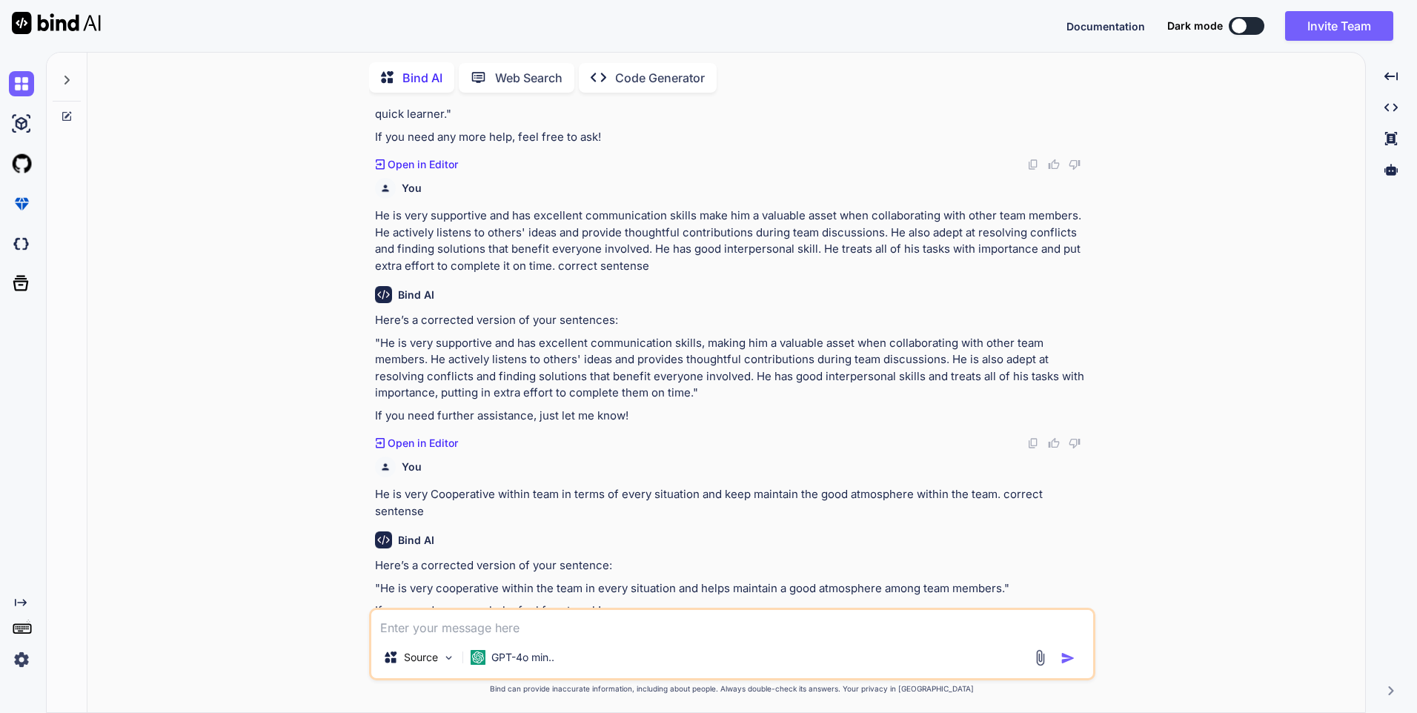
scroll to position [557, 0]
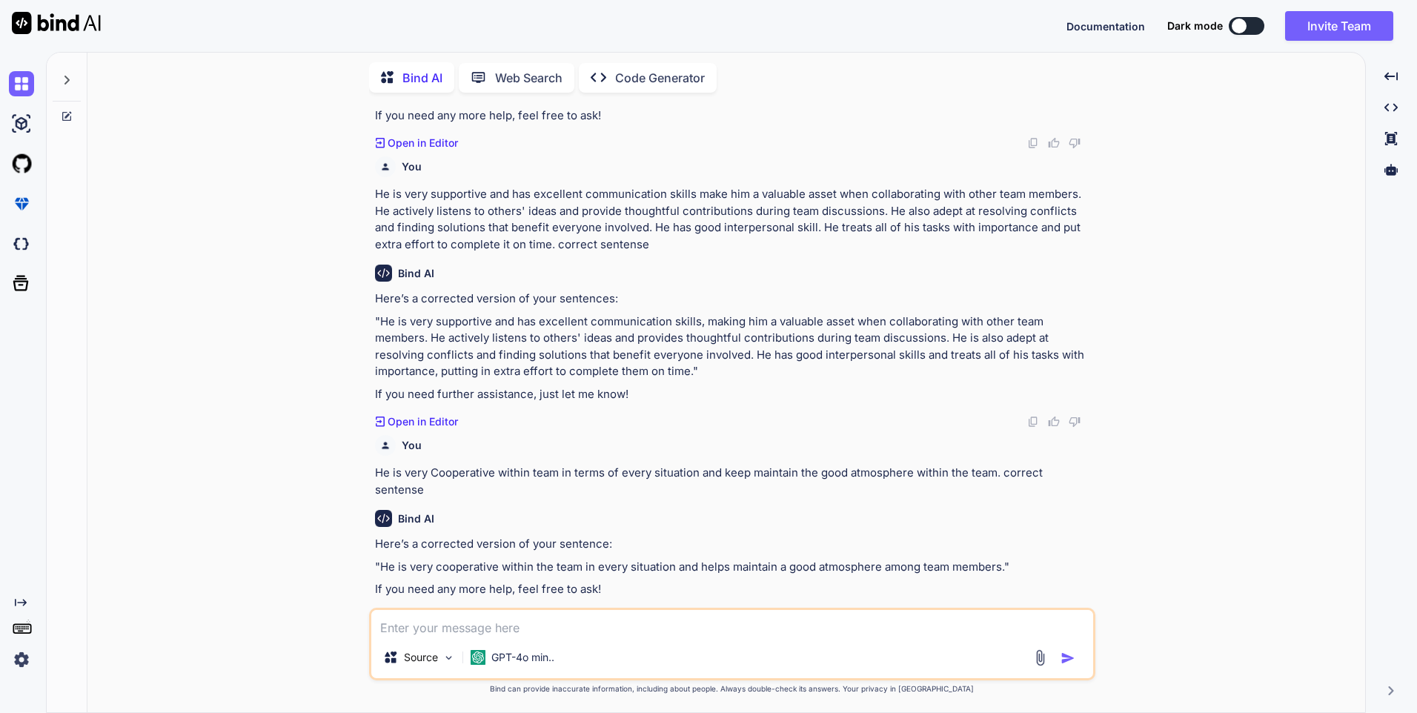
click at [554, 559] on p ""He is very cooperative within the team in every situation and helps maintain a…" at bounding box center [734, 567] width 718 height 17
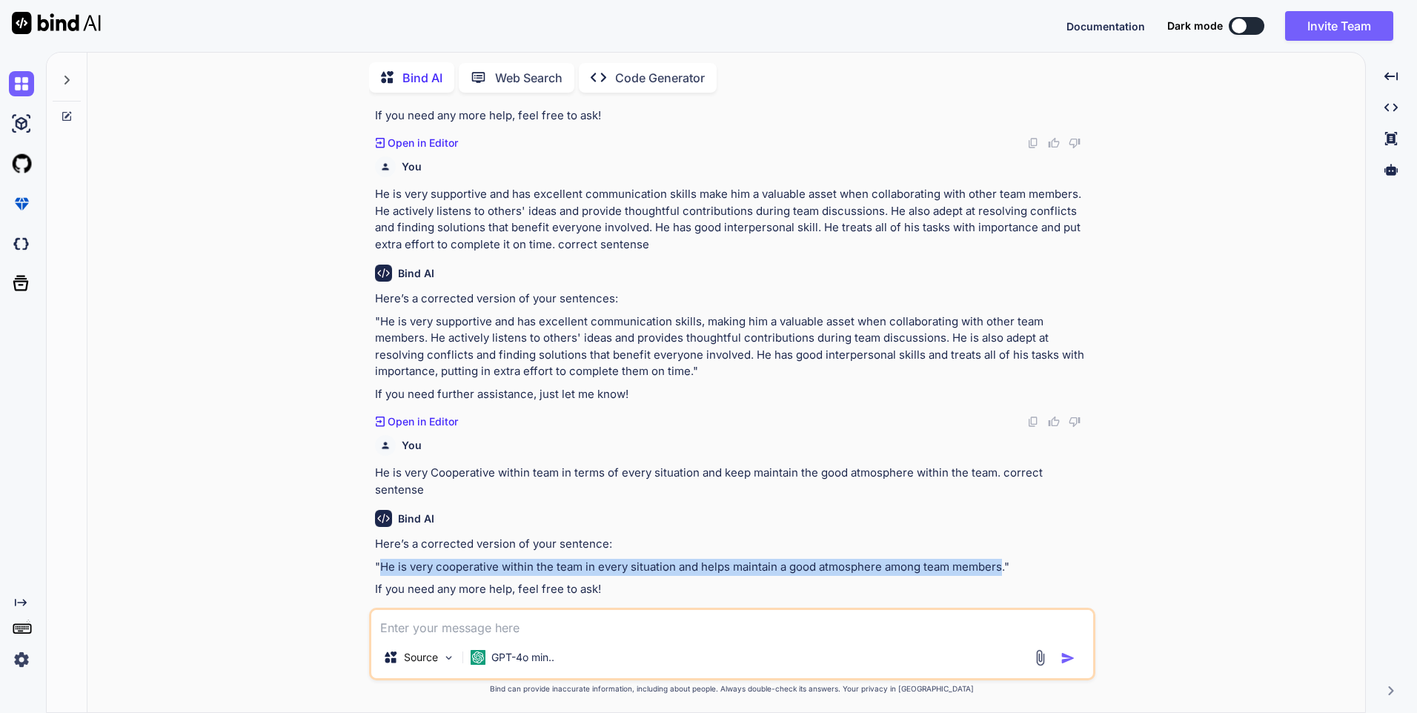
drag, startPoint x: 1001, startPoint y: 551, endPoint x: 381, endPoint y: 546, distance: 619.7
click at [381, 559] on p ""He is very cooperative within the team in every situation and helps maintain a…" at bounding box center [734, 567] width 718 height 17
copy p "He is very cooperative within the team in every situation and helps maintain a …"
